Goal: Find specific page/section: Find specific page/section

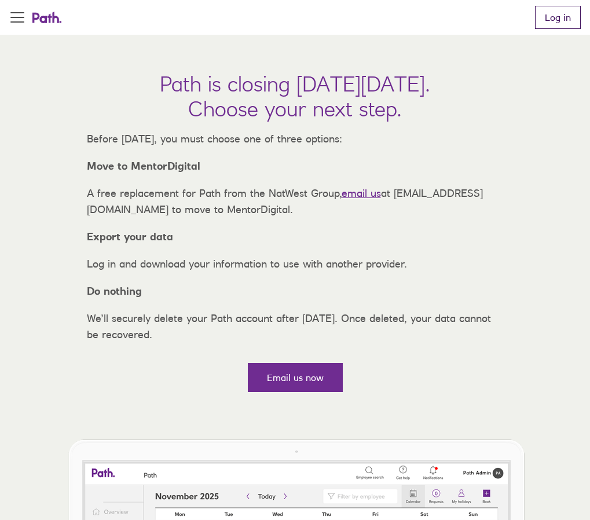
click at [546, 29] on link "Log in" at bounding box center [558, 17] width 46 height 23
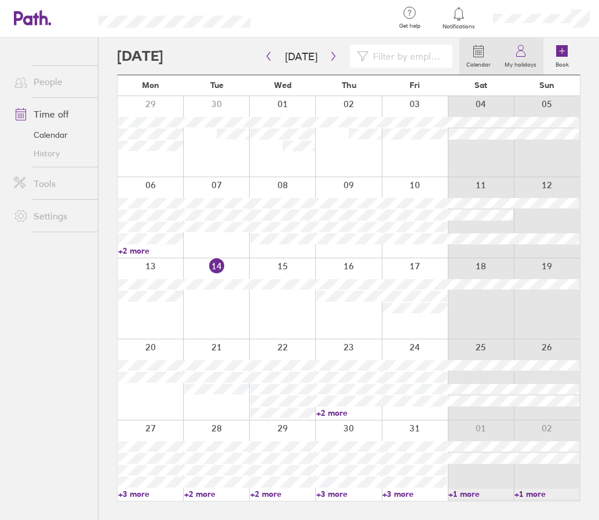
click at [517, 54] on icon at bounding box center [521, 51] width 14 height 14
